Goal: Task Accomplishment & Management: Use online tool/utility

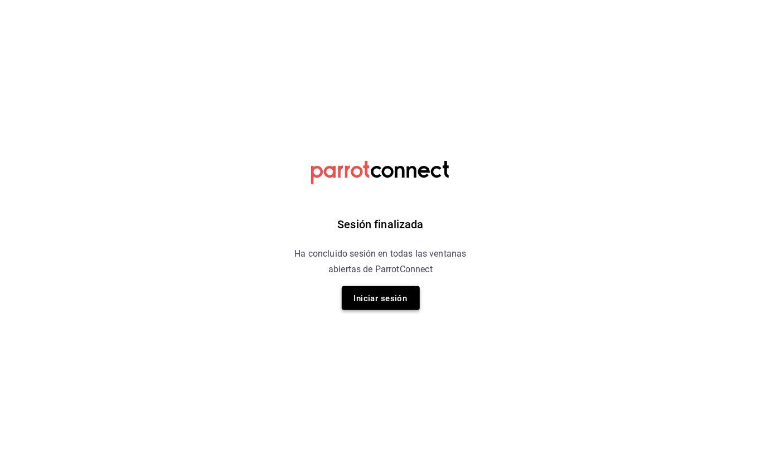
click at [375, 295] on font "Iniciar sesión" at bounding box center [381, 299] width 54 height 10
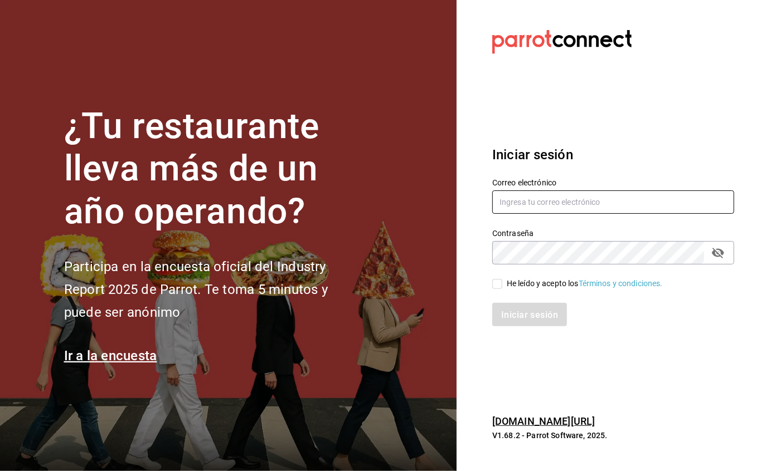
type input "facturacion@sanjuangrill.com"
click at [495, 290] on div "Iniciar sesión" at bounding box center [606, 308] width 255 height 37
click at [499, 283] on input "He leído y acepto los Términos y condiciones." at bounding box center [497, 284] width 10 height 10
checkbox input "true"
click at [546, 310] on font "Iniciar sesión" at bounding box center [530, 315] width 57 height 11
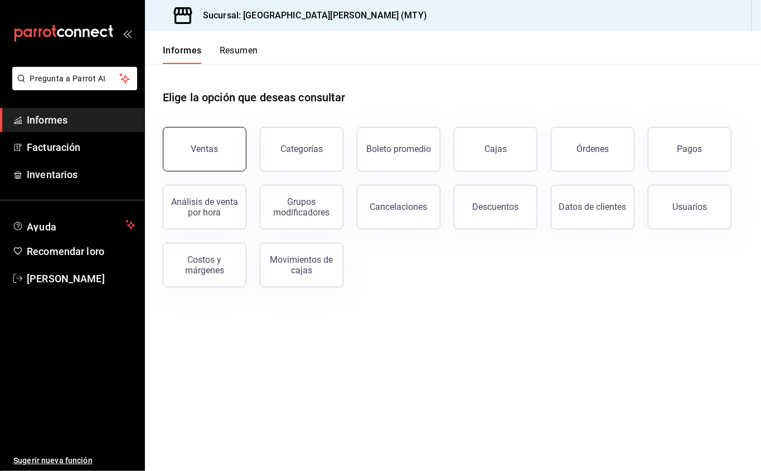
click at [190, 148] on button "Ventas" at bounding box center [205, 149] width 84 height 45
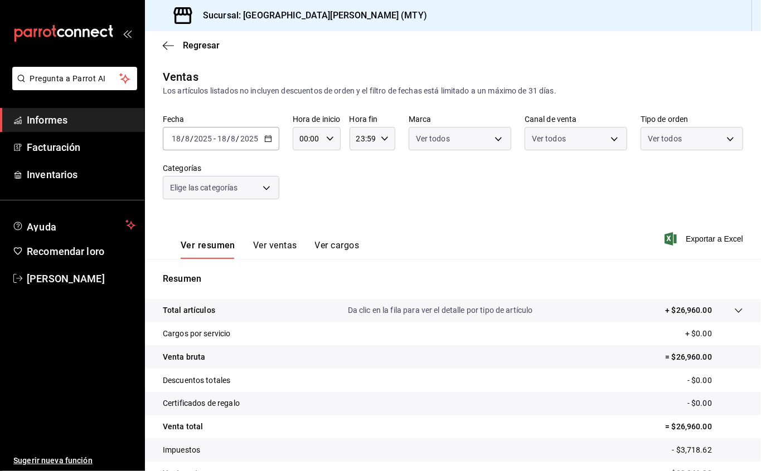
scroll to position [62, 0]
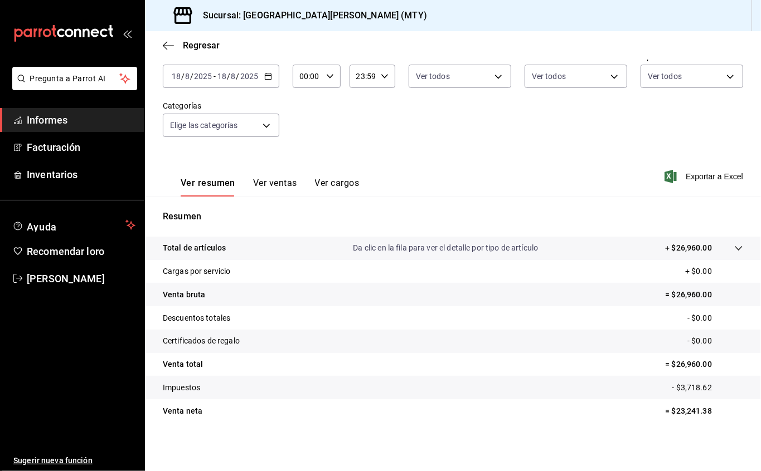
click at [322, 79] on input "00:00" at bounding box center [307, 76] width 29 height 22
click at [305, 108] on button "17" at bounding box center [305, 114] width 20 height 22
click at [329, 161] on button "59" at bounding box center [329, 167] width 20 height 22
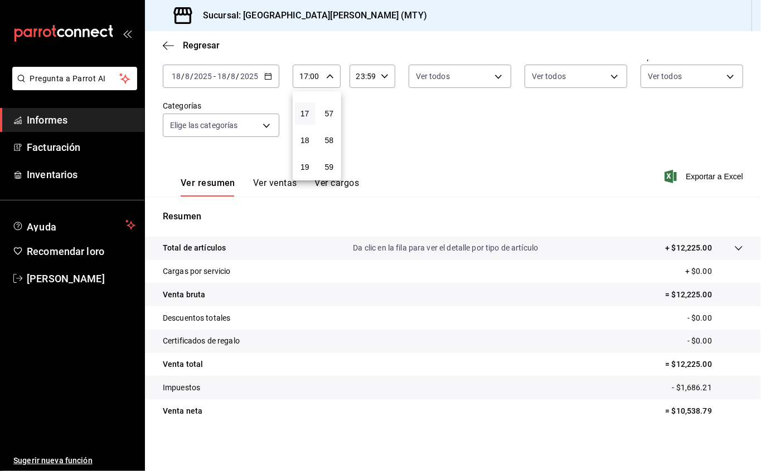
type input "17:59"
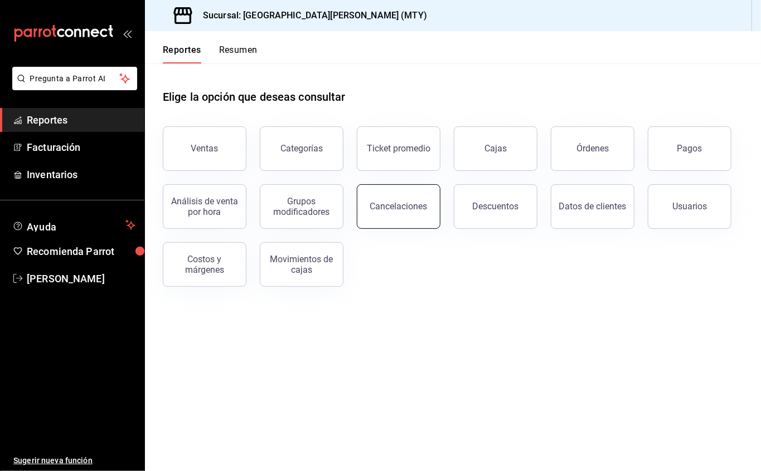
click at [402, 204] on div "Cancelaciones" at bounding box center [398, 206] width 57 height 11
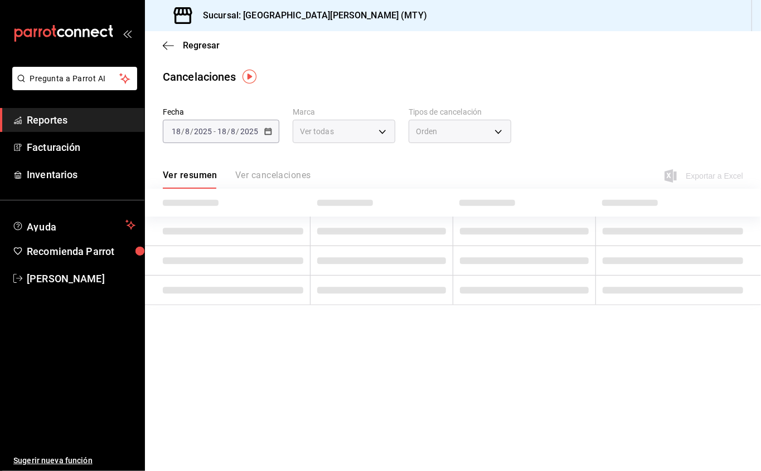
click at [265, 130] on \(Stroke\) "button" at bounding box center [268, 130] width 6 height 1
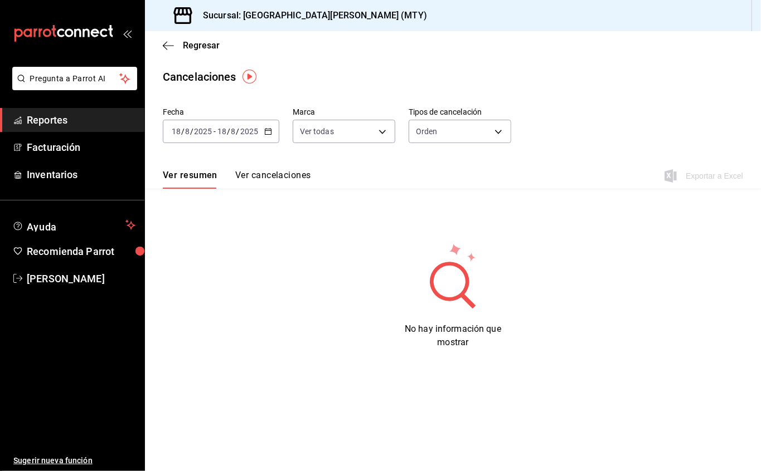
drag, startPoint x: 259, startPoint y: 137, endPoint x: 266, endPoint y: 130, distance: 9.5
click at [266, 130] on \(Stroke\) "button" at bounding box center [268, 130] width 6 height 1
click at [197, 163] on span "Hoy" at bounding box center [215, 165] width 86 height 12
click at [356, 134] on body "Pregunta a Parrot AI Reportes Facturación Inventarios Ayuda Recomienda Parrot M…" at bounding box center [380, 235] width 761 height 471
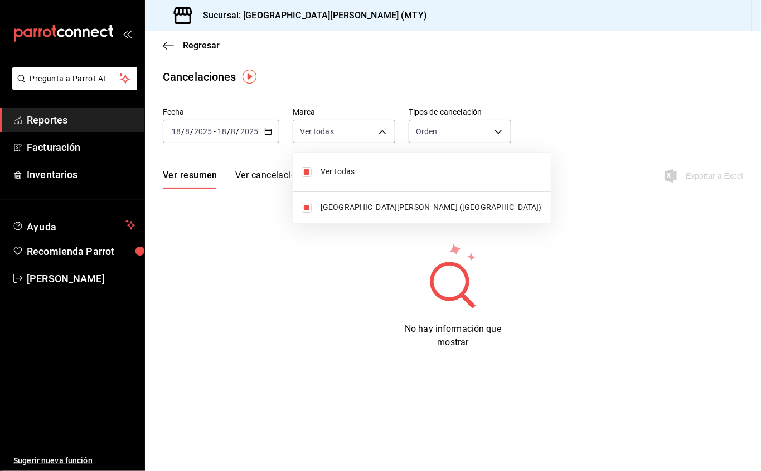
click at [490, 130] on div at bounding box center [380, 235] width 761 height 471
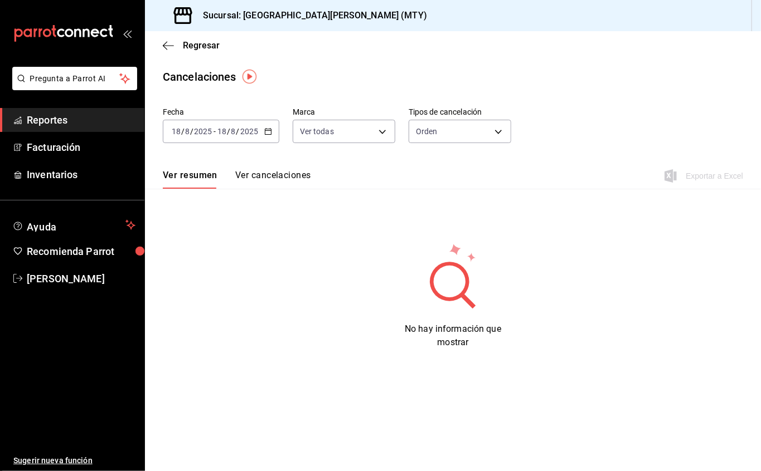
click at [490, 130] on body "Pregunta a Parrot AI Reportes Facturación Inventarios Ayuda Recomienda Parrot M…" at bounding box center [380, 235] width 761 height 471
click at [457, 183] on li "Artículo" at bounding box center [459, 185] width 101 height 18
type input "ORDER_ITEM"
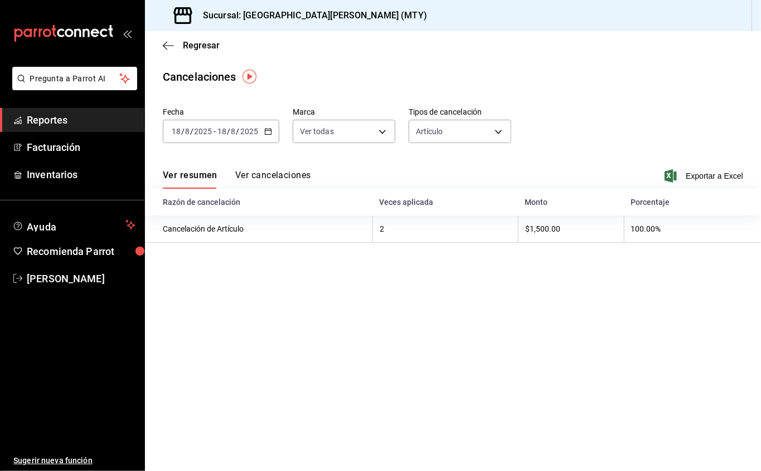
click at [298, 178] on button "Ver cancelaciones" at bounding box center [273, 179] width 76 height 19
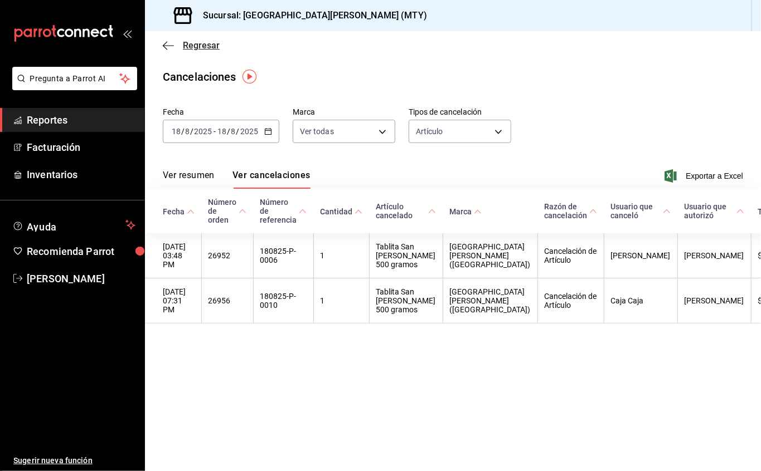
click at [166, 42] on icon "button" at bounding box center [165, 45] width 4 height 8
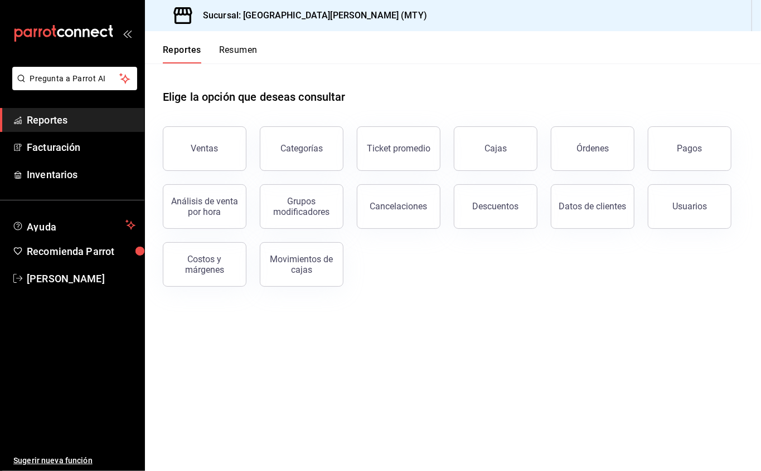
click at [512, 204] on div "Descuentos" at bounding box center [496, 206] width 46 height 11
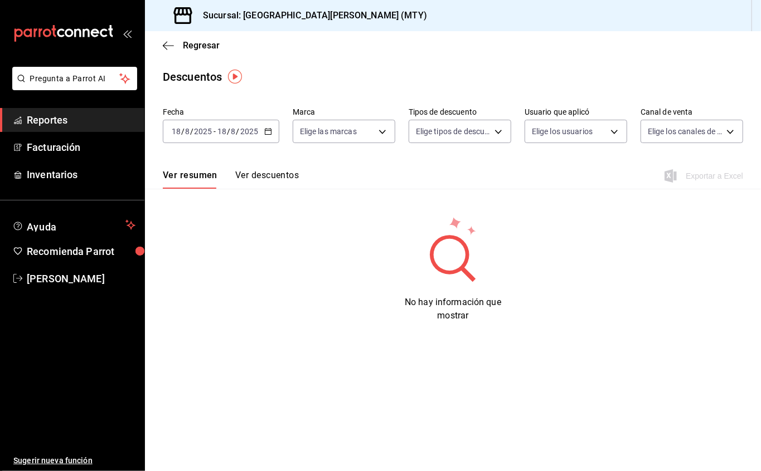
click at [271, 130] on icon "button" at bounding box center [268, 132] width 8 height 8
click at [247, 159] on span "Hoy" at bounding box center [215, 165] width 86 height 12
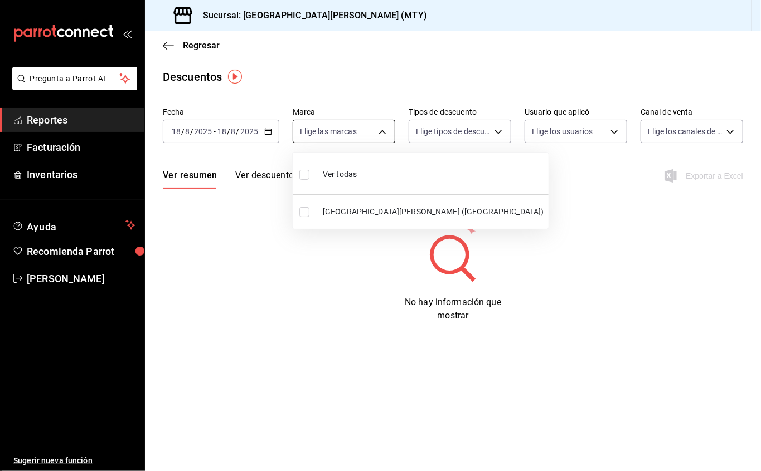
click at [383, 133] on body "Pregunta a Parrot AI Reportes Facturación Inventarios Ayuda Recomienda Parrot M…" at bounding box center [380, 235] width 761 height 471
click at [366, 163] on li "Ver todas" at bounding box center [421, 173] width 256 height 33
type input "993182a7-2c84-4ec8-9ef4-4438dae30c02"
checkbox input "true"
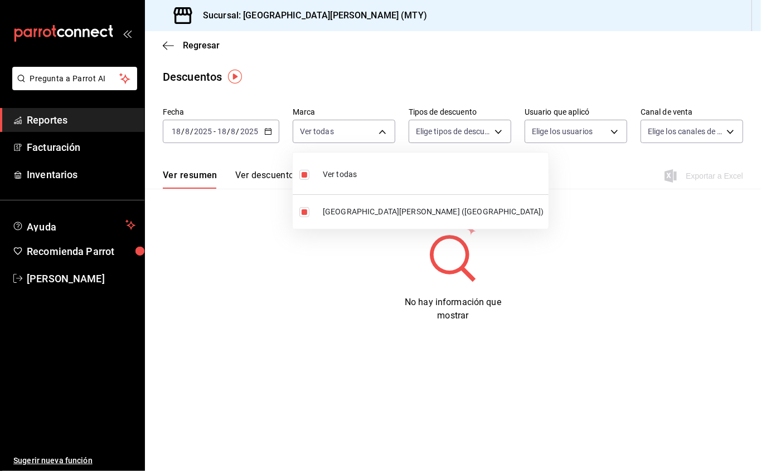
click at [504, 136] on div at bounding box center [380, 235] width 761 height 471
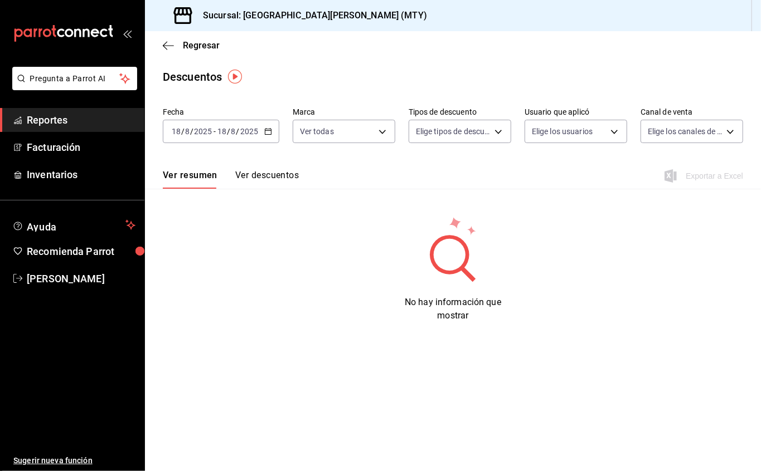
click at [500, 133] on body "Pregunta a Parrot AI Reportes Facturación Inventarios Ayuda Recomienda Parrot M…" at bounding box center [380, 235] width 761 height 471
click at [464, 183] on li "Artículo" at bounding box center [464, 191] width 110 height 23
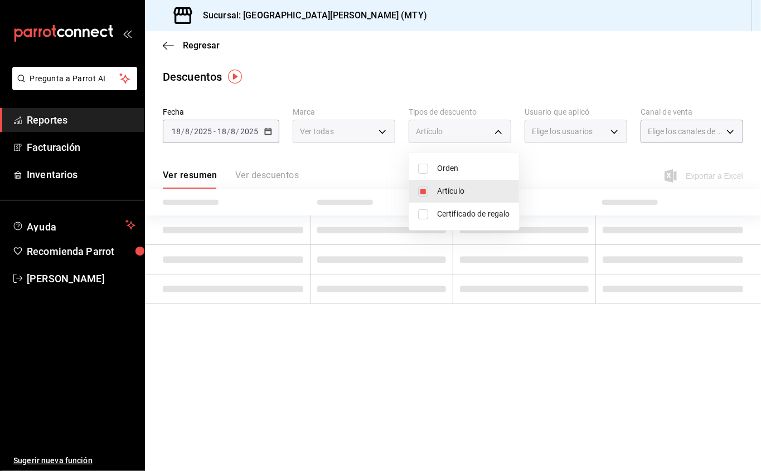
type input "ORDER_ITEM"
checkbox input "true"
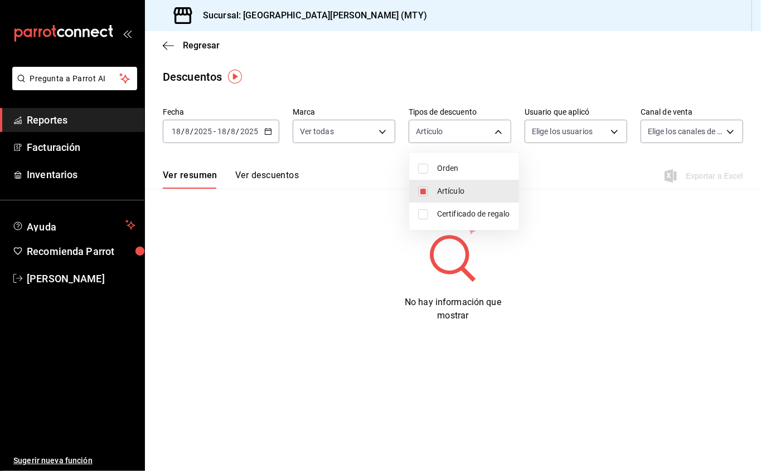
click at [575, 133] on div at bounding box center [380, 235] width 761 height 471
click at [575, 133] on body "Pregunta a Parrot AI Reportes Facturación Inventarios Ayuda Recomienda Parrot M…" at bounding box center [380, 235] width 761 height 471
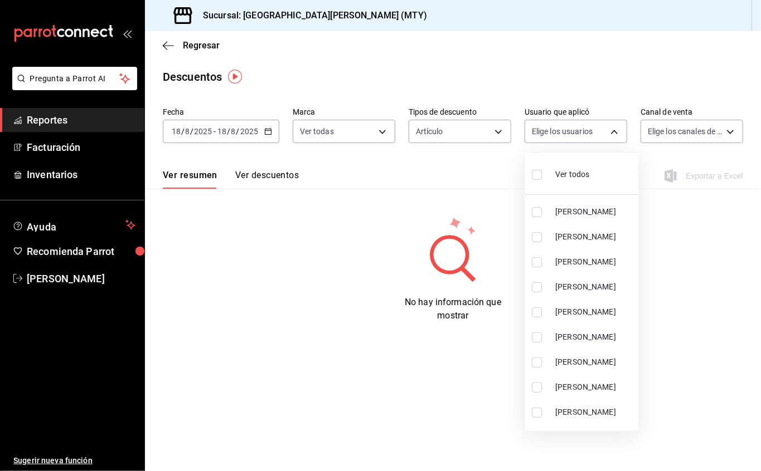
click at [565, 174] on span "Ver todos" at bounding box center [572, 175] width 34 height 12
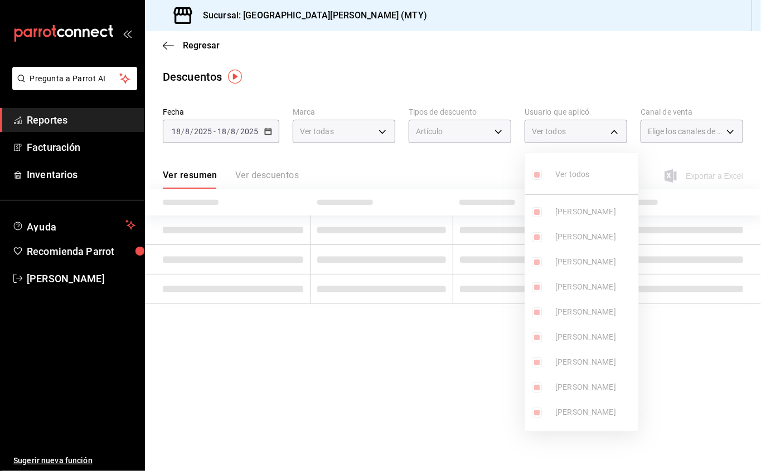
type input "40021348-4333-4fa6-8536-a711b381f5fb,72ab75f8-9eef-4a0b-a99a-9908cc246cd9,98308…"
checkbox input "true"
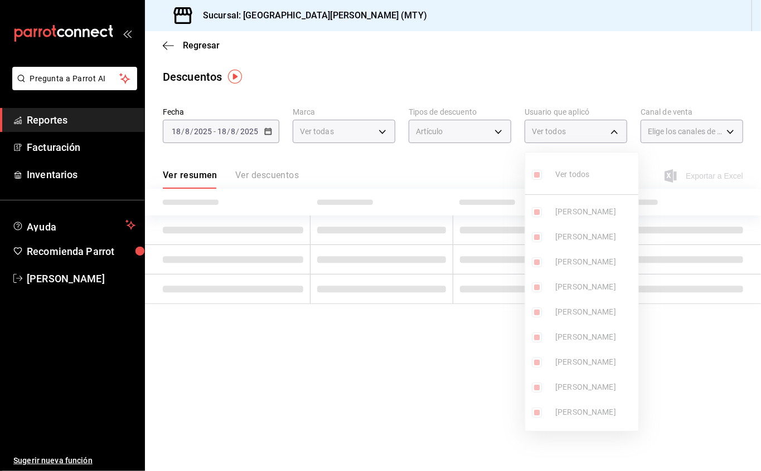
checkbox input "true"
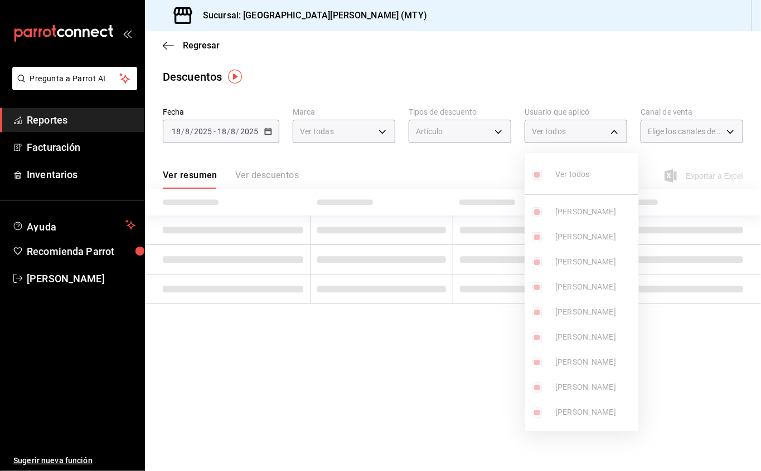
checkbox input "true"
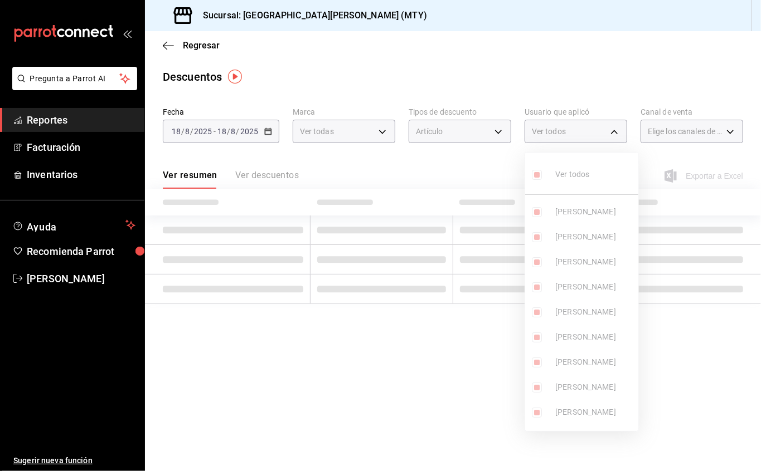
checkbox input "true"
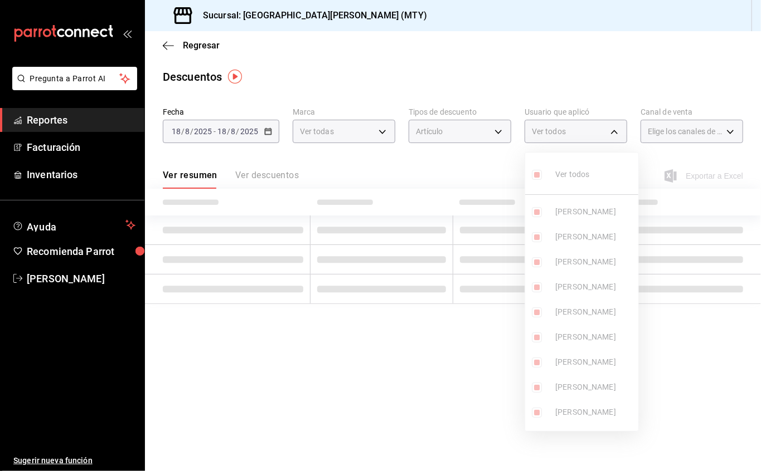
checkbox input "true"
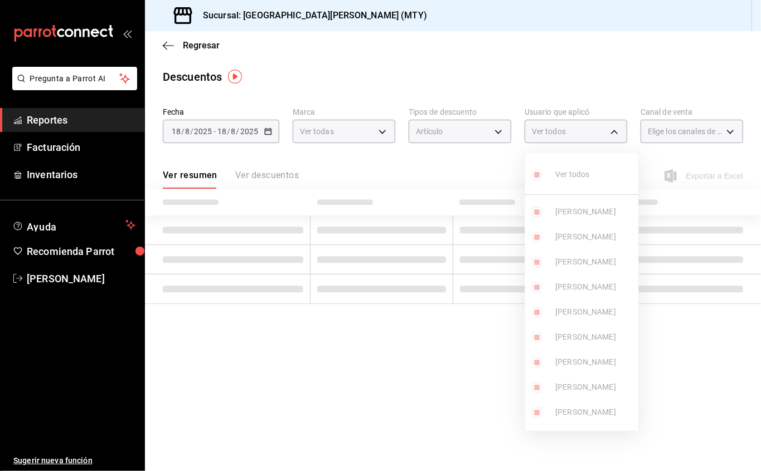
checkbox input "true"
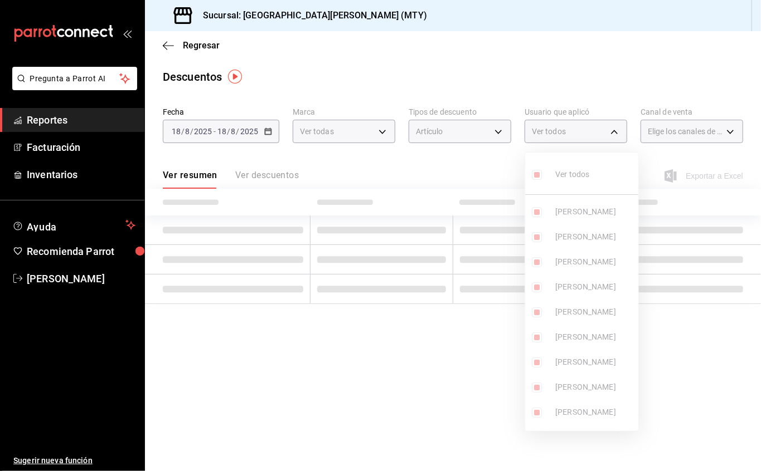
checkbox input "true"
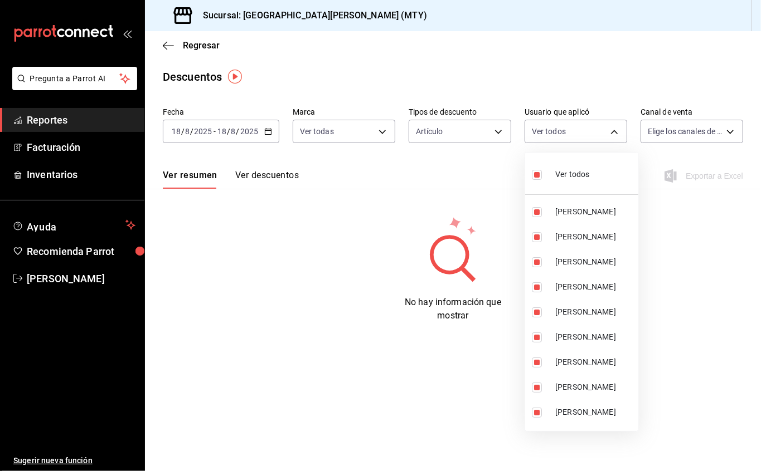
click at [667, 130] on div at bounding box center [380, 235] width 761 height 471
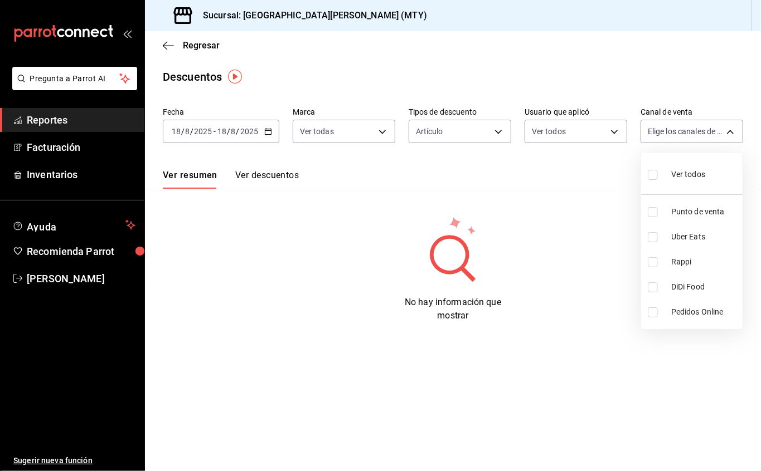
click at [667, 130] on body "Pregunta a Parrot AI Reportes Facturación Inventarios Ayuda Recomienda Parrot M…" at bounding box center [380, 235] width 761 height 471
click at [663, 170] on div "Ver todos" at bounding box center [676, 174] width 57 height 24
type input "PARROT,UBER_EATS,RAPPI,DIDI_FOOD,ONLINE"
checkbox input "true"
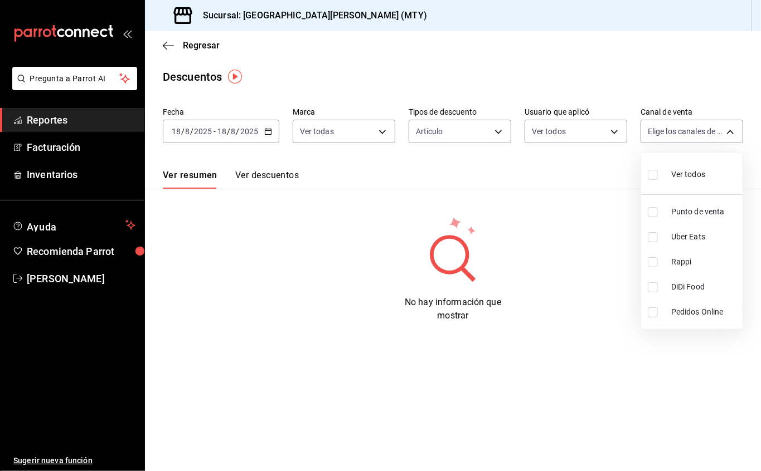
checkbox input "true"
click at [277, 173] on div at bounding box center [380, 235] width 761 height 471
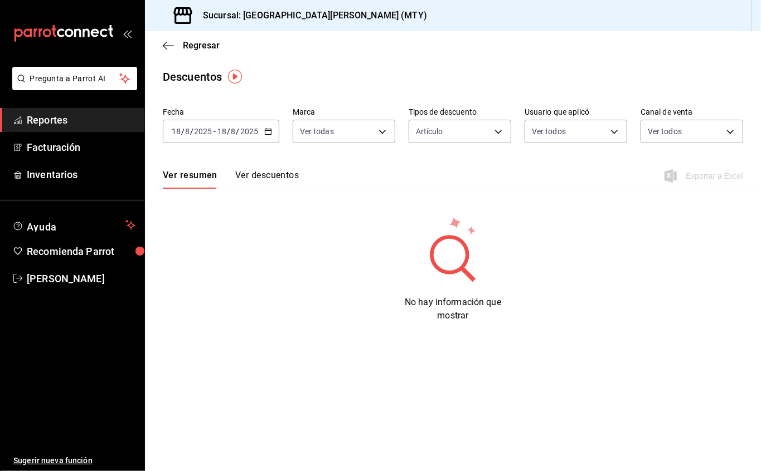
click at [273, 175] on button "Ver descuentos" at bounding box center [267, 179] width 64 height 19
